Goal: Task Accomplishment & Management: Manage account settings

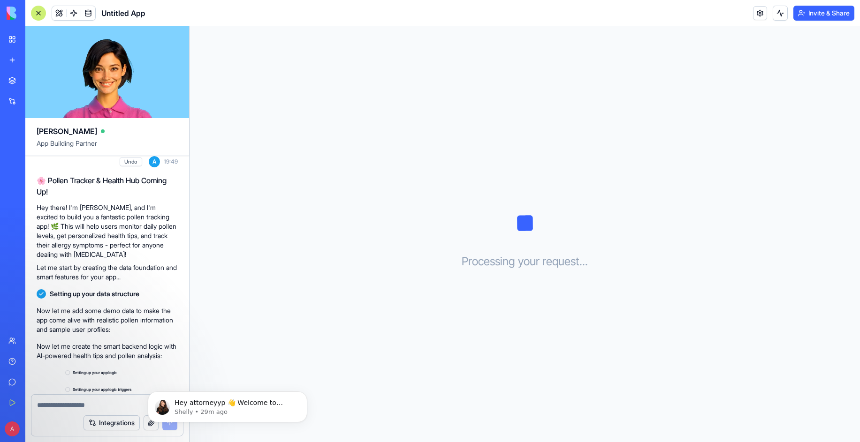
scroll to position [182, 0]
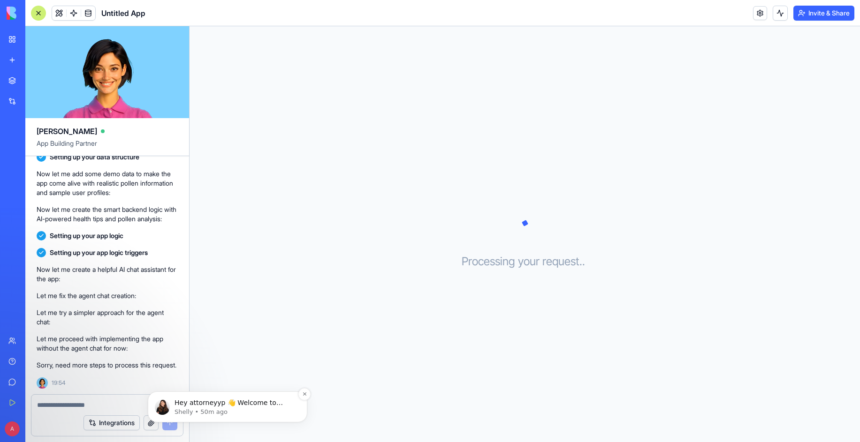
click at [212, 410] on p "Shelly • 50m ago" at bounding box center [234, 412] width 121 height 8
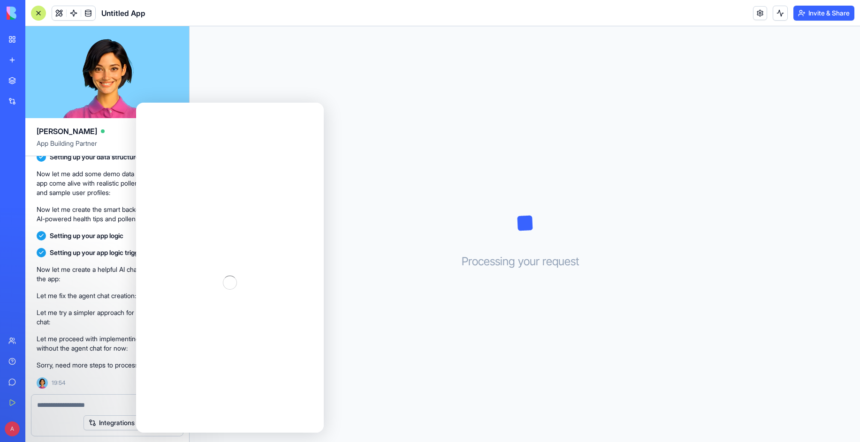
scroll to position [0, 0]
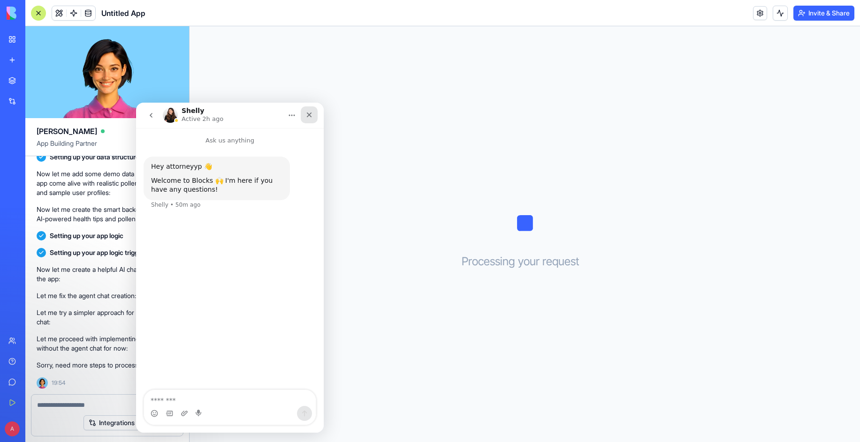
click at [307, 112] on icon "Close" at bounding box center [309, 115] width 8 height 8
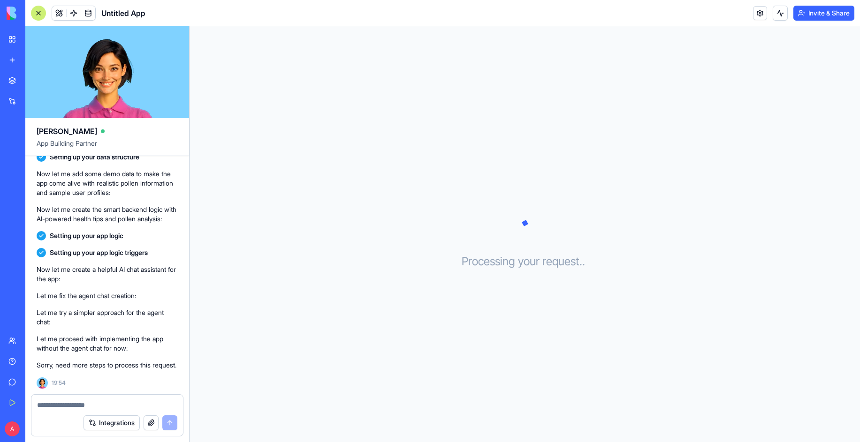
click at [74, 405] on textarea at bounding box center [107, 405] width 140 height 9
type textarea "**********"
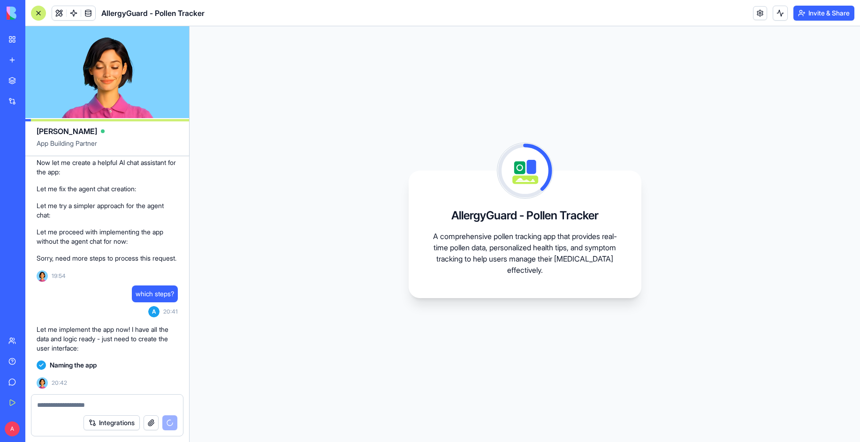
scroll to position [356, 0]
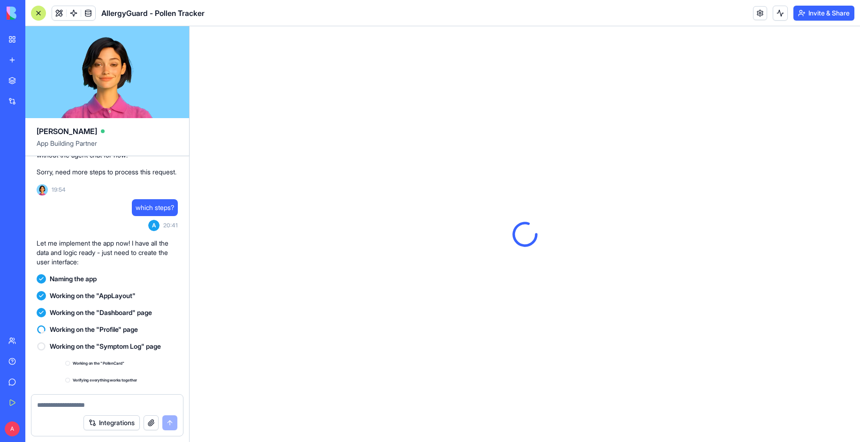
scroll to position [467, 0]
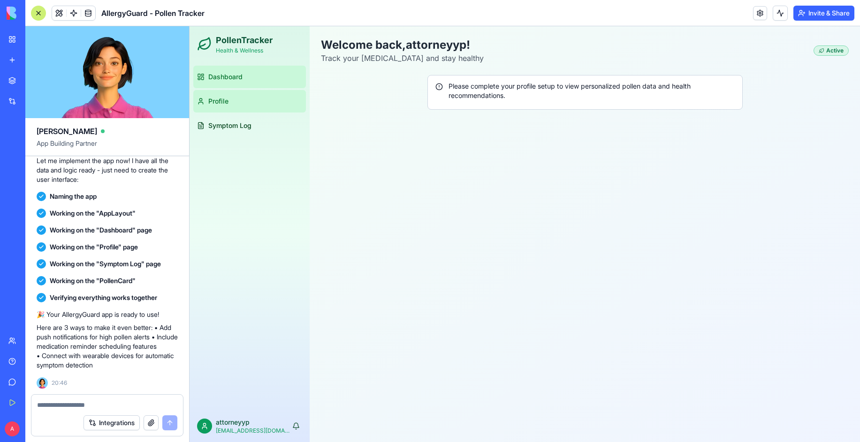
click at [227, 103] on span "Profile" at bounding box center [218, 101] width 20 height 9
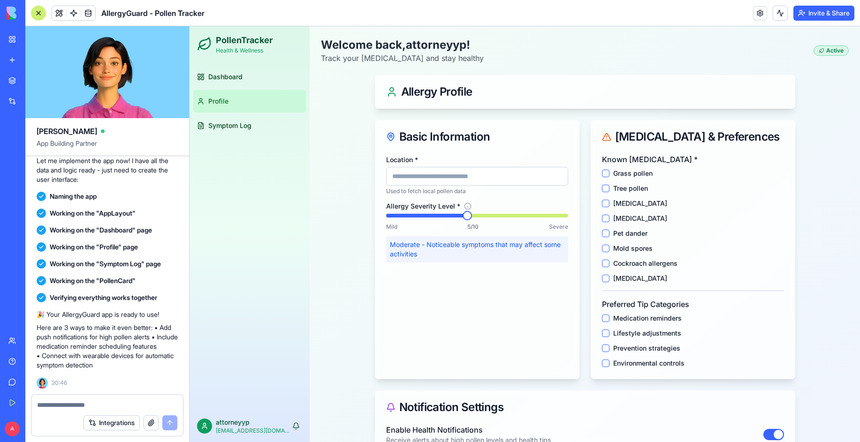
click at [435, 174] on input "Location *" at bounding box center [477, 176] width 182 height 19
type input "********"
click at [608, 173] on pollen "Grass pollen" at bounding box center [606, 174] width 8 height 8
click at [607, 170] on pollen "Grass pollen" at bounding box center [606, 174] width 8 height 8
click at [217, 78] on span "Dashboard" at bounding box center [225, 76] width 34 height 9
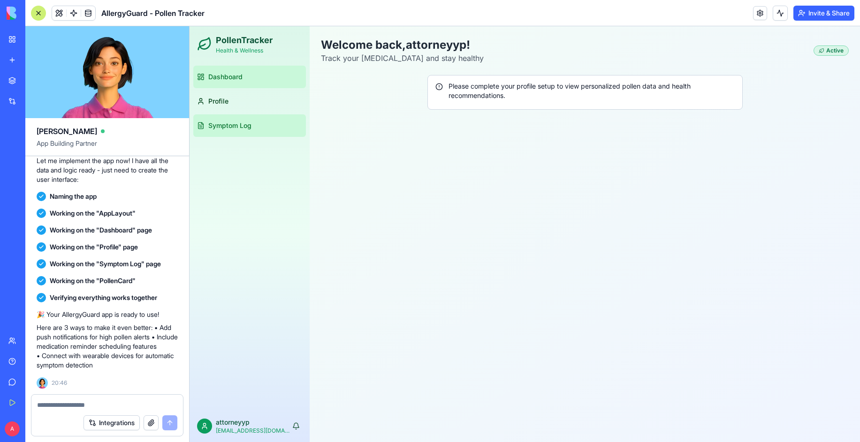
click at [219, 124] on span "Symptom Log" at bounding box center [229, 125] width 43 height 9
